Goal: Information Seeking & Learning: Learn about a topic

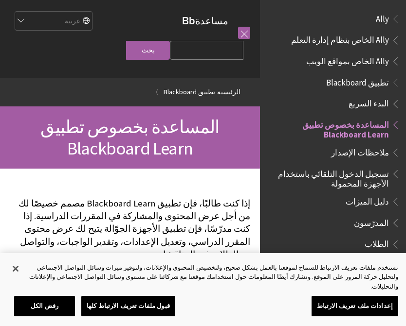
scroll to position [101, 0]
